Goal: Task Accomplishment & Management: Understand process/instructions

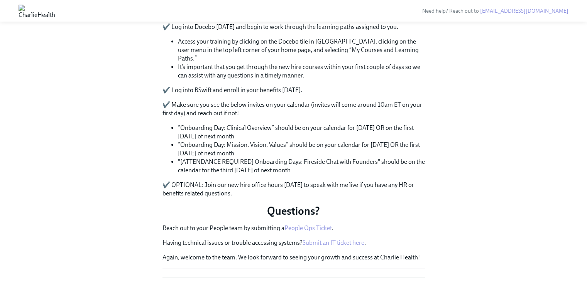
scroll to position [424, 0]
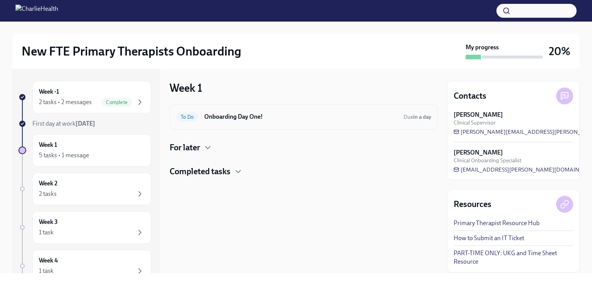
click at [244, 121] on div "To Do Onboarding Day One! Due in a day" at bounding box center [303, 117] width 255 height 12
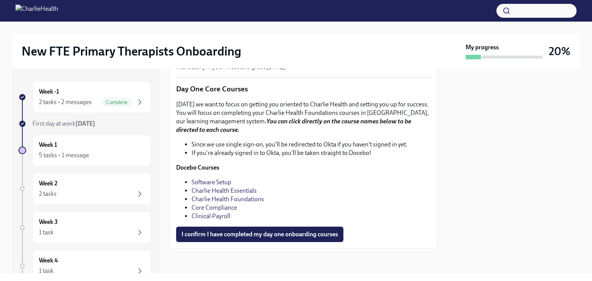
scroll to position [1084, 0]
